Goal: Task Accomplishment & Management: Manage account settings

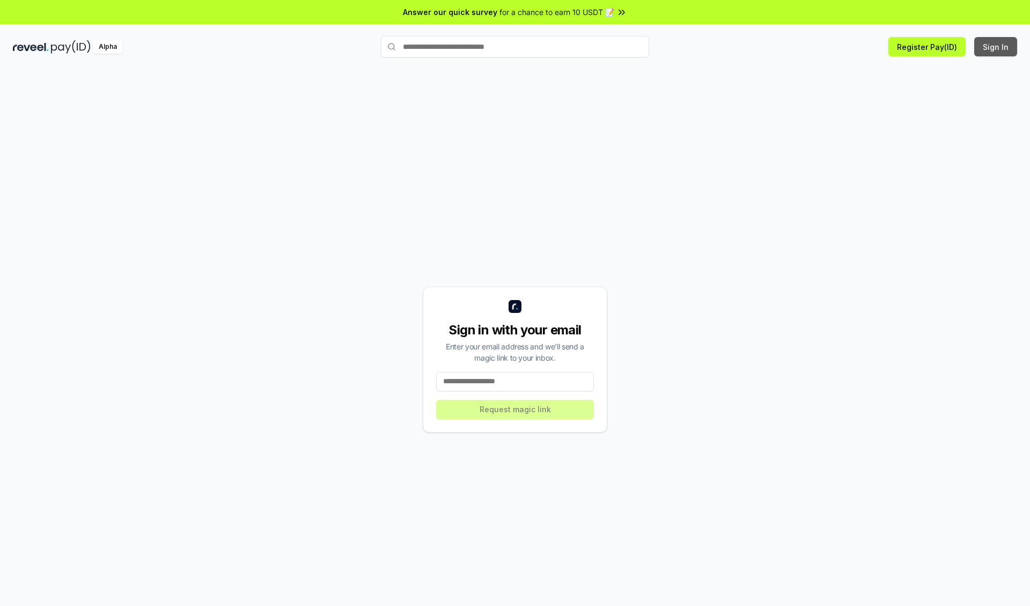
click at [996, 47] on button "Sign In" at bounding box center [995, 46] width 43 height 19
type input "**********"
click at [515, 409] on button "Request magic link" at bounding box center [515, 409] width 158 height 19
